Goal: Obtain resource: Download file/media

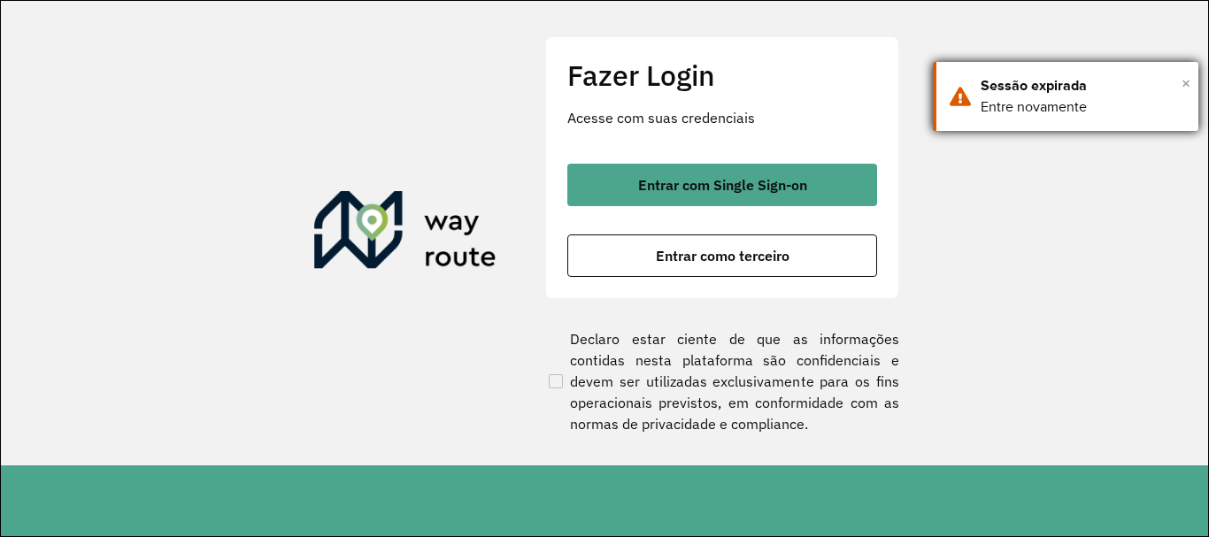
click at [1182, 76] on span "×" at bounding box center [1185, 83] width 9 height 27
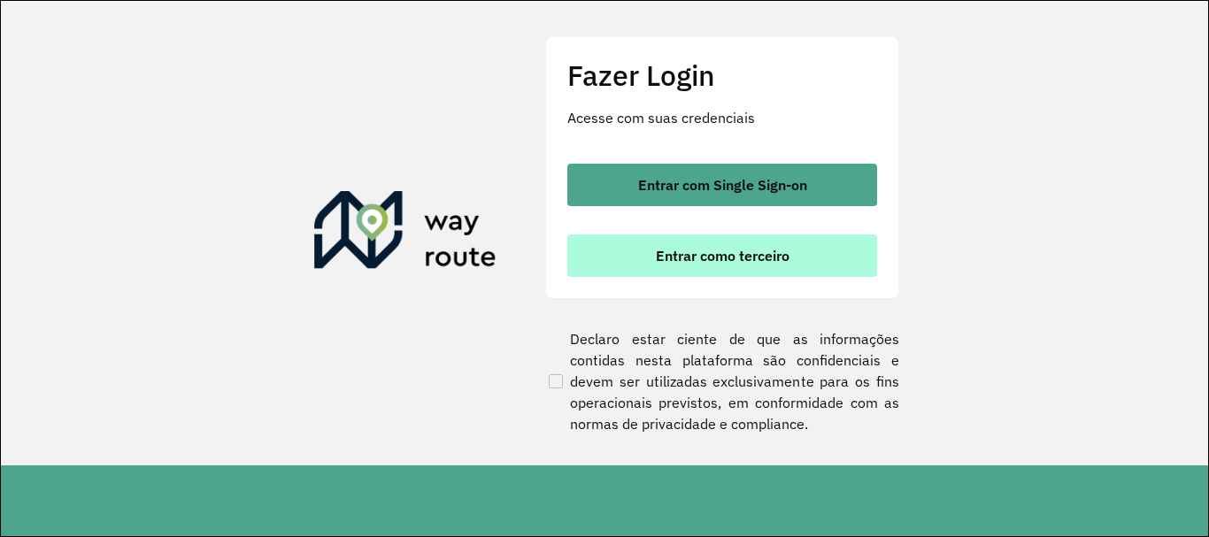
click at [751, 254] on span "Entrar como terceiro" at bounding box center [723, 256] width 134 height 14
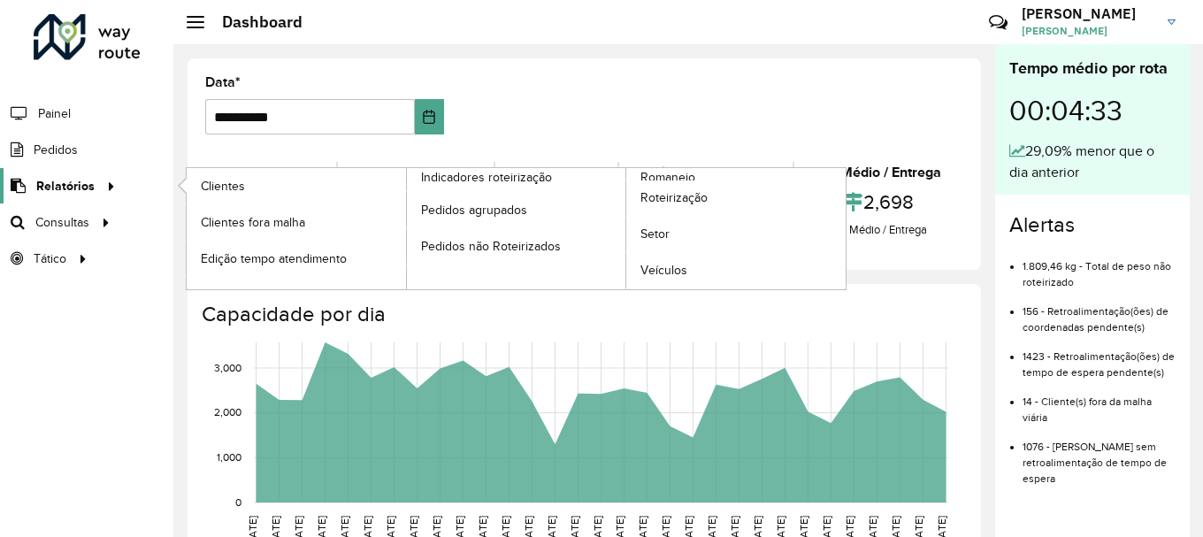
click at [69, 182] on span "Relatórios" at bounding box center [65, 186] width 58 height 19
click at [681, 176] on span "Romaneio" at bounding box center [670, 177] width 58 height 19
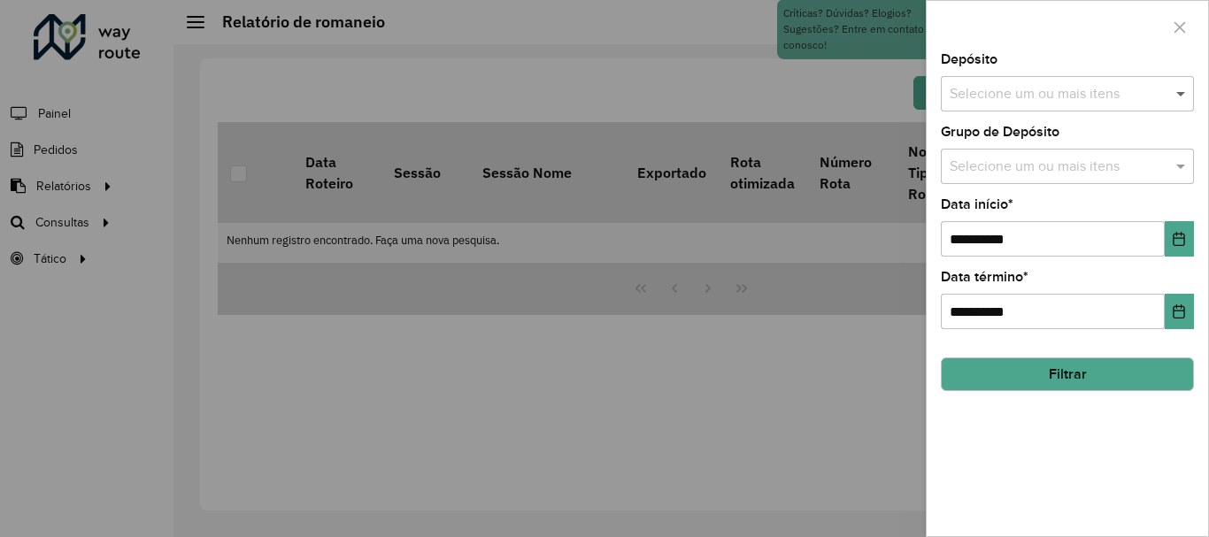
click at [1178, 94] on span at bounding box center [1183, 93] width 22 height 21
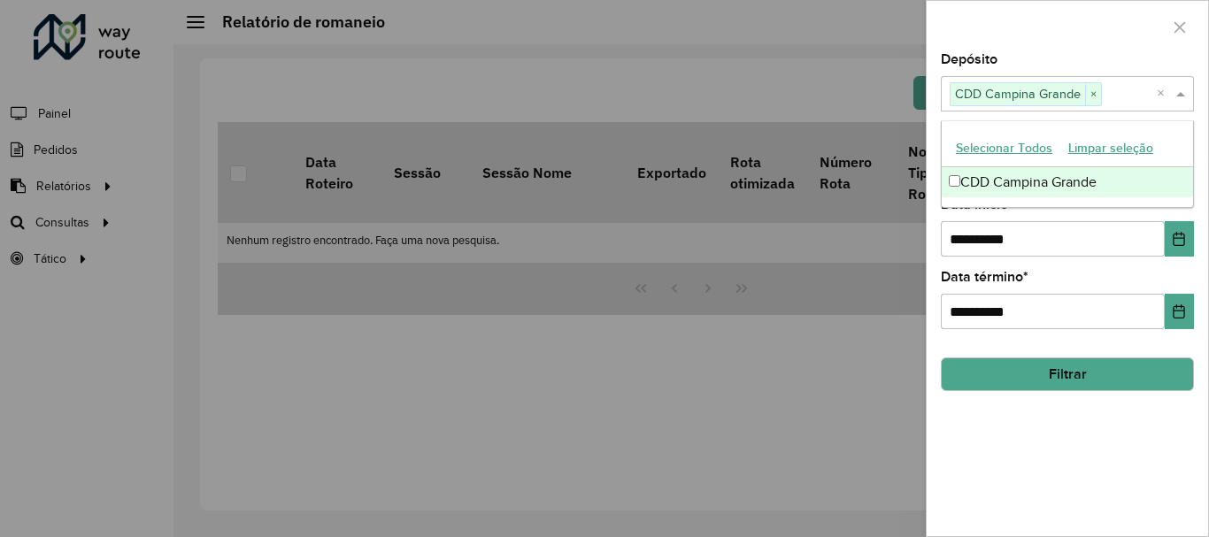
click at [1179, 99] on span at bounding box center [1183, 93] width 22 height 21
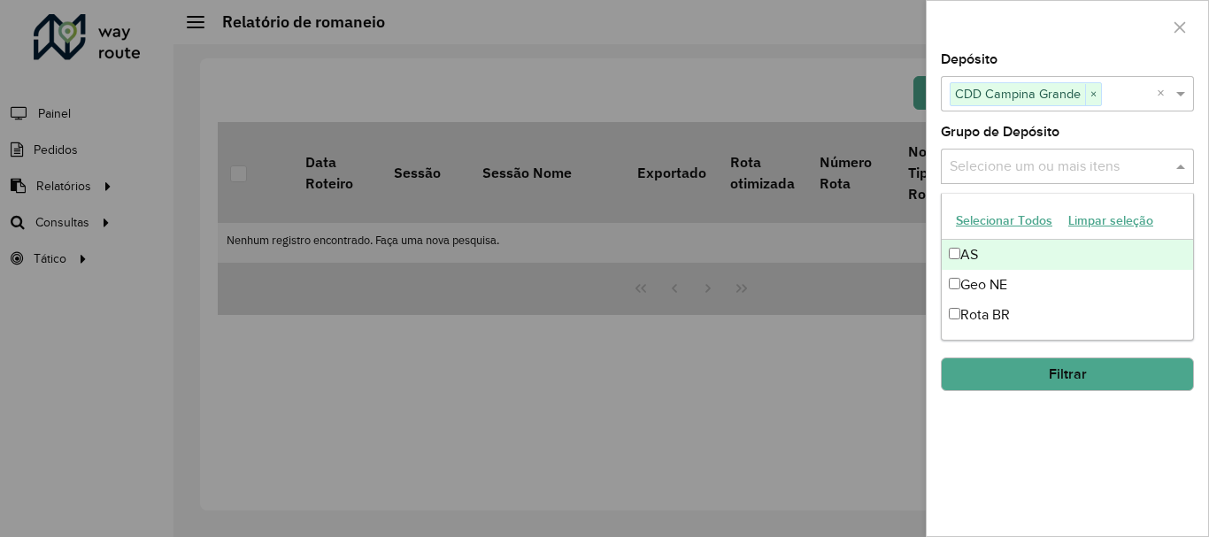
click at [1180, 173] on span at bounding box center [1183, 166] width 22 height 21
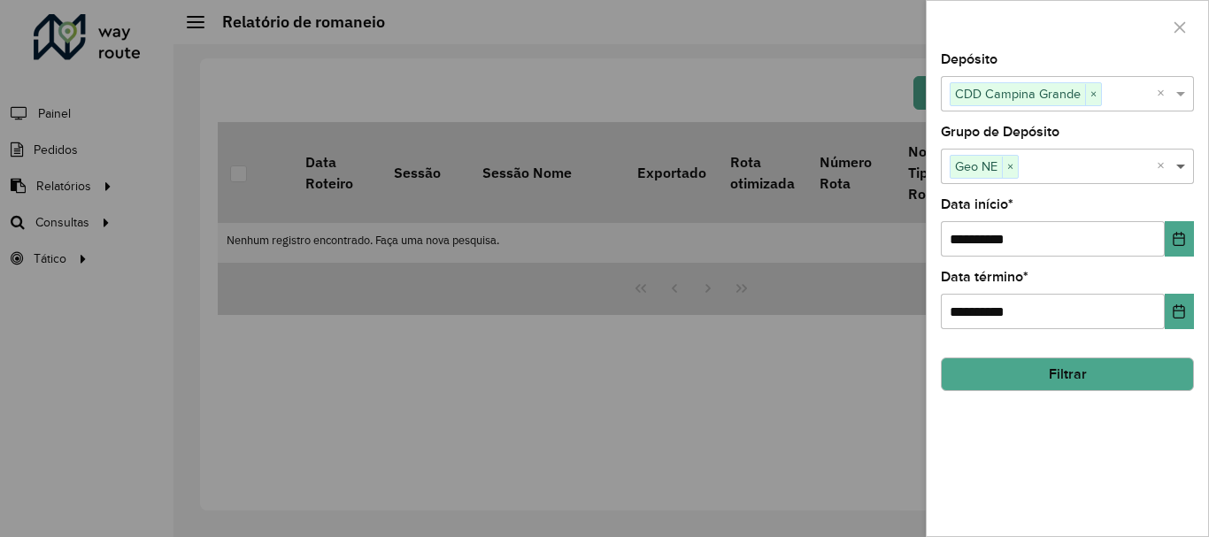
click at [1184, 167] on span at bounding box center [1183, 166] width 22 height 21
click at [1080, 370] on button "Filtrar" at bounding box center [1067, 374] width 253 height 34
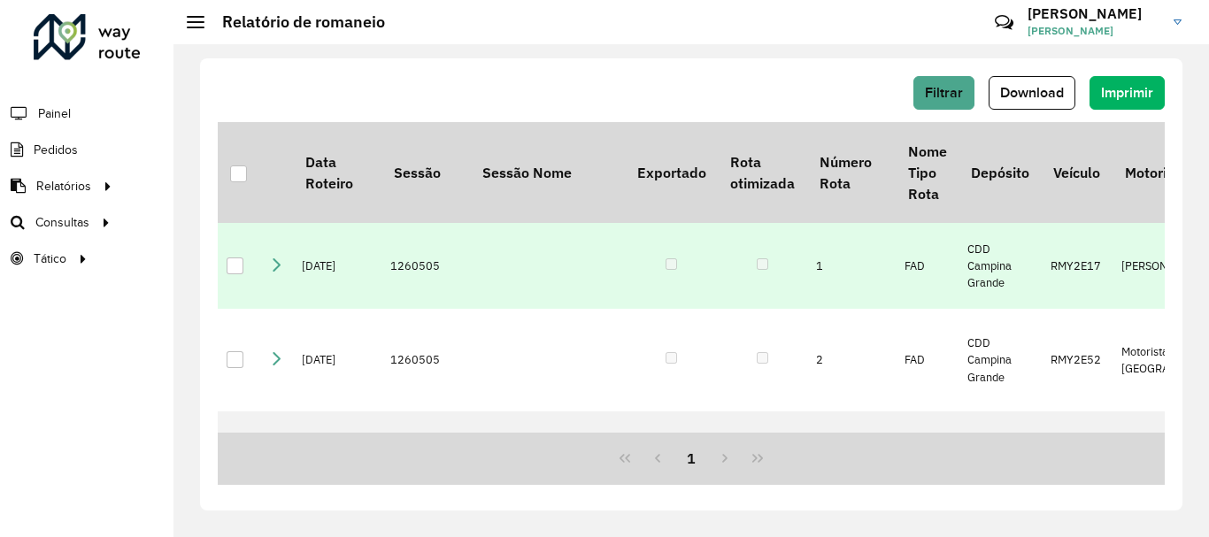
click at [227, 260] on div at bounding box center [235, 266] width 17 height 17
click at [1018, 95] on span "Download" at bounding box center [1032, 92] width 64 height 15
